Goal: Task Accomplishment & Management: Manage account settings

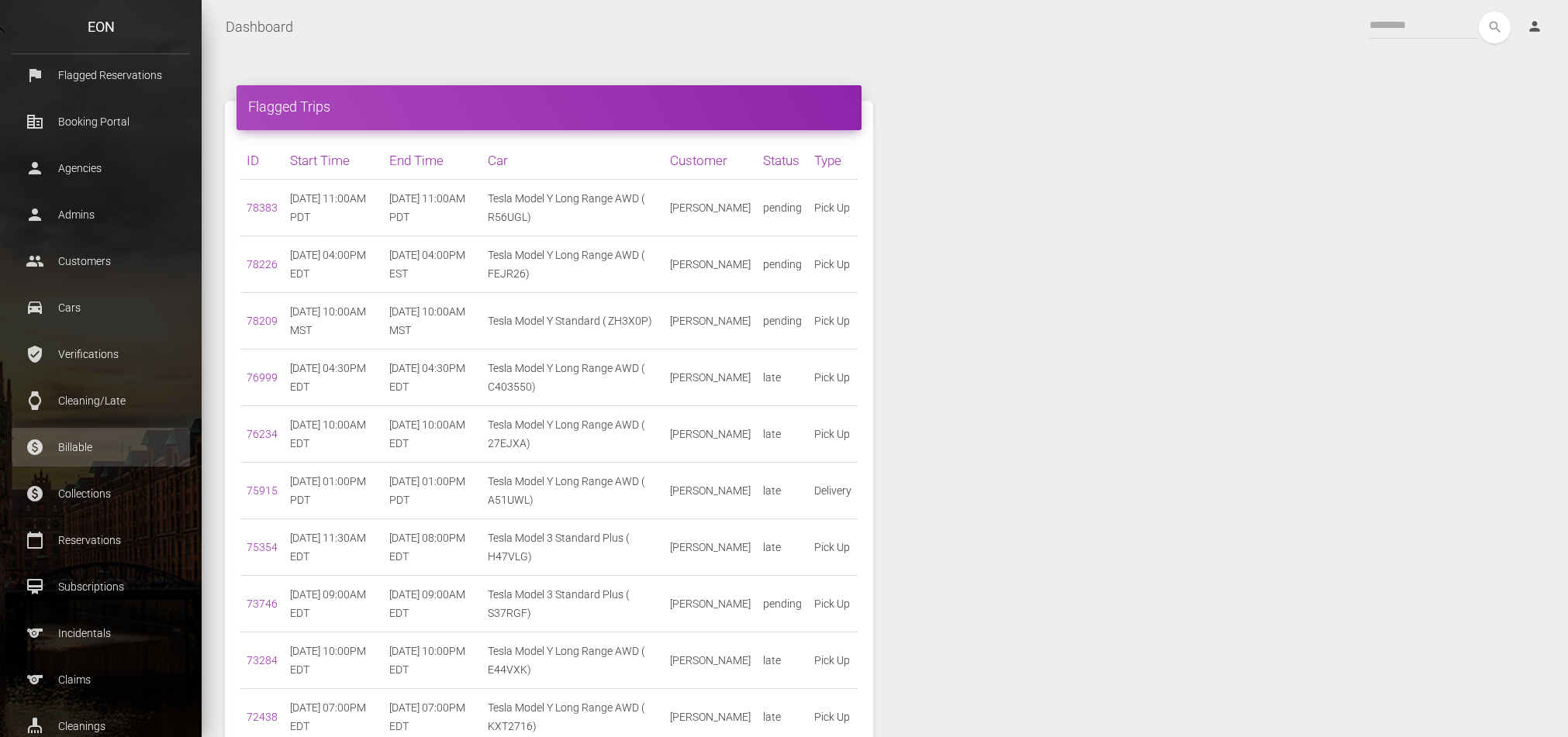
scroll to position [109, 0]
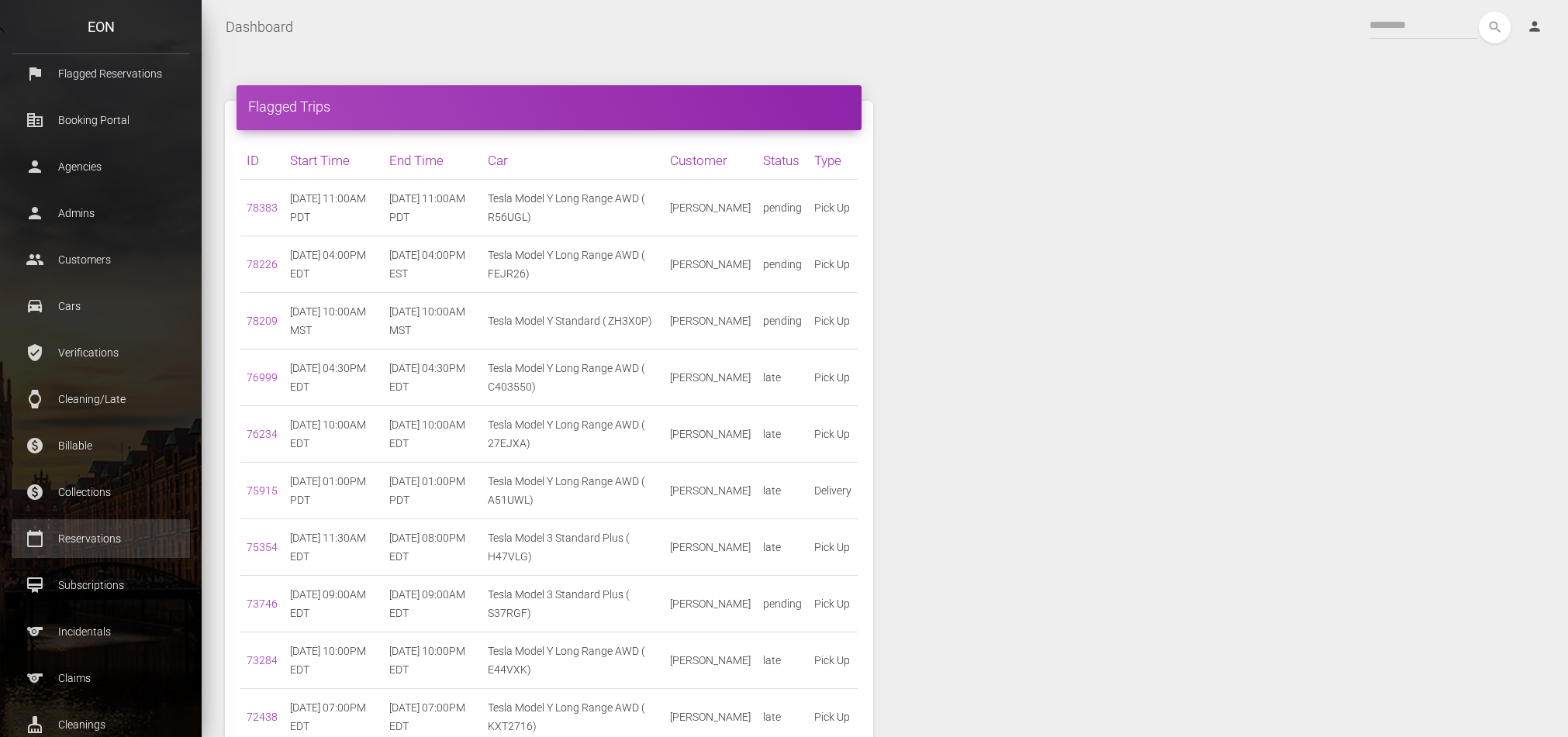
click at [90, 552] on link "calendar_today Reservations" at bounding box center [100, 539] width 178 height 39
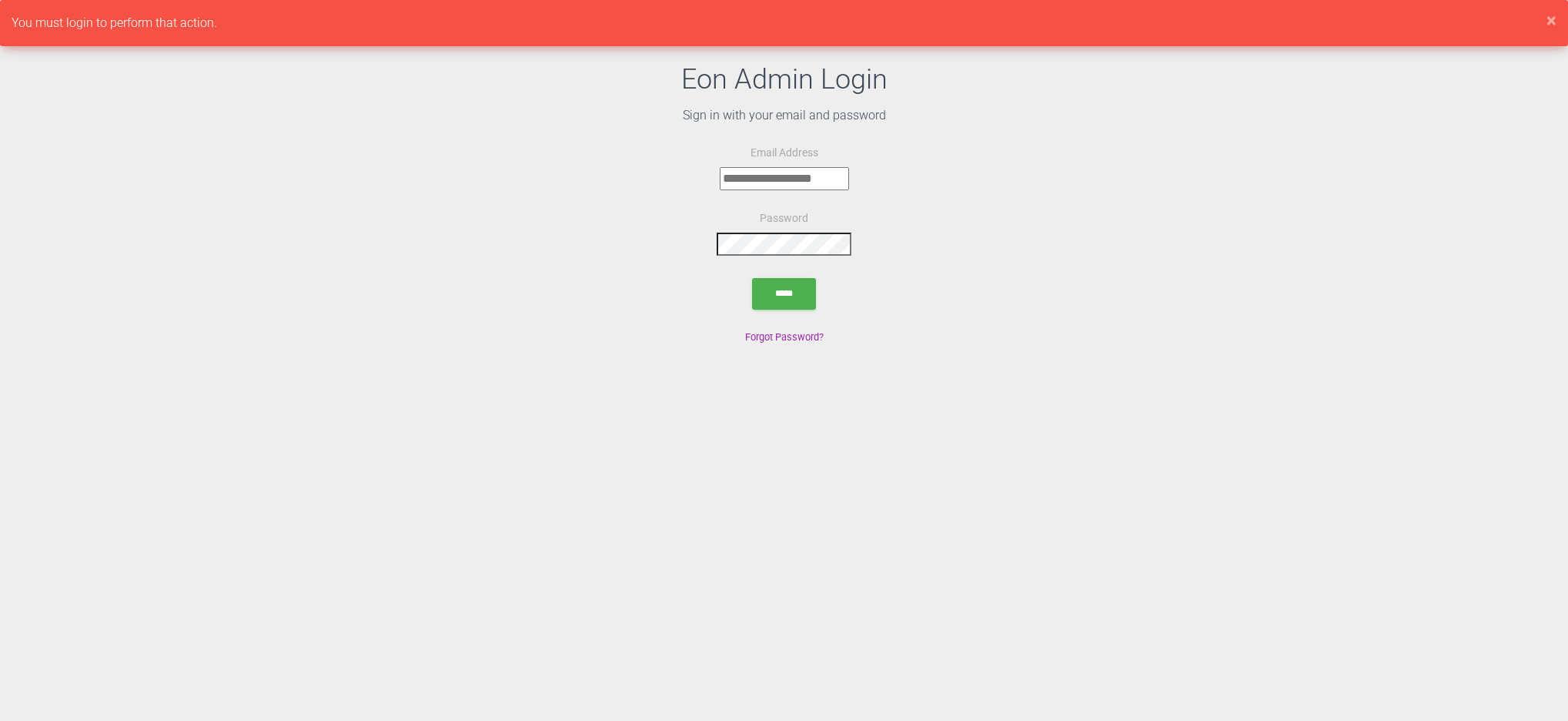
type input "**********"
click at [781, 292] on input "*****" at bounding box center [784, 293] width 64 height 31
